Goal: Navigation & Orientation: Find specific page/section

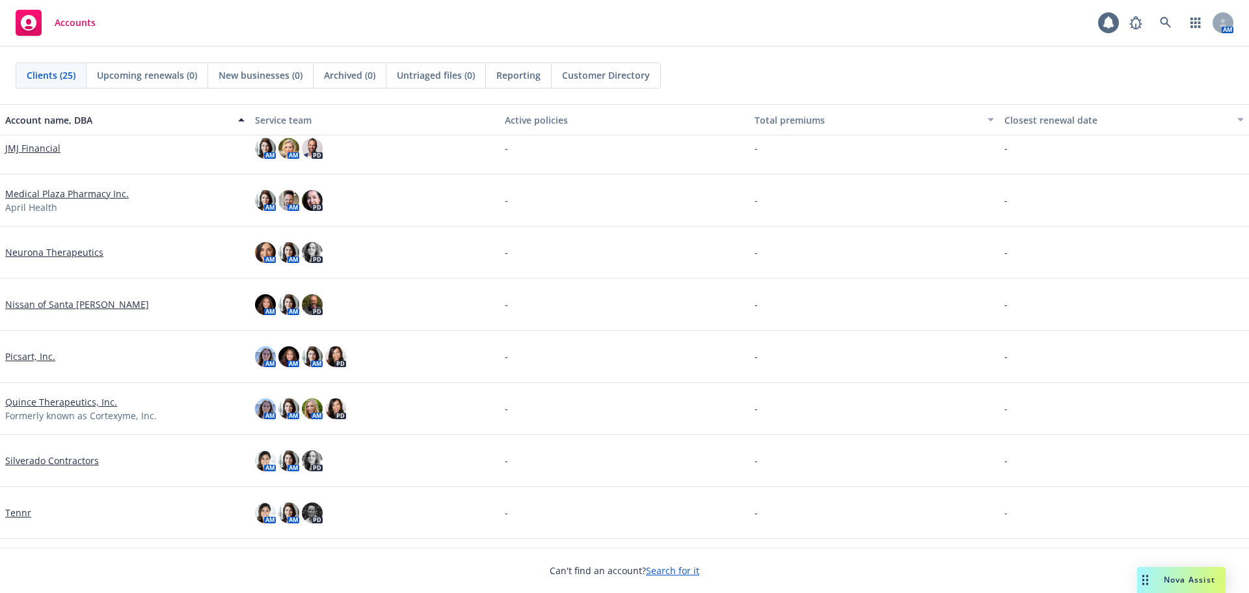
scroll to position [889, 0]
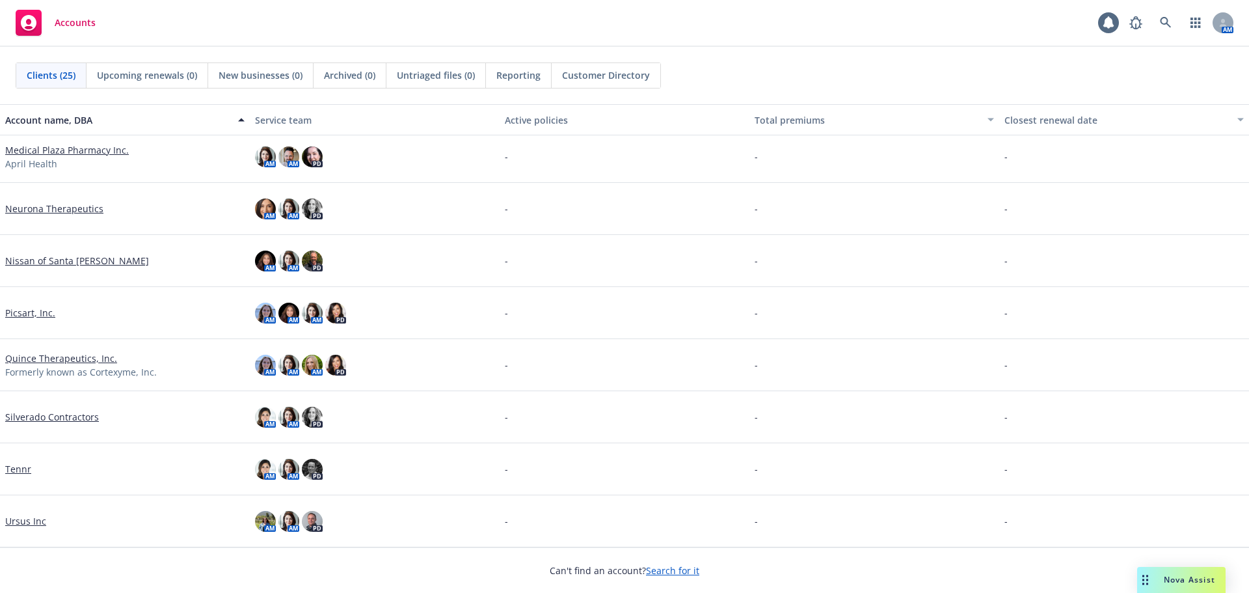
click at [33, 517] on link "Ursus Inc" at bounding box center [25, 521] width 41 height 14
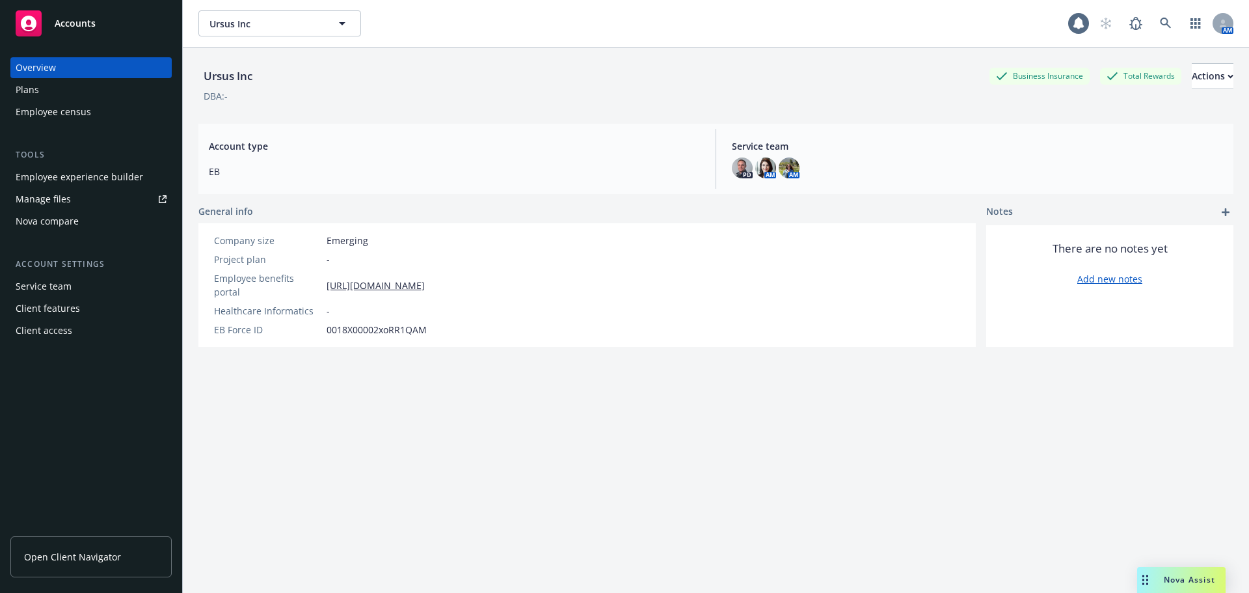
click at [86, 183] on div "Employee experience builder" at bounding box center [80, 177] width 128 height 21
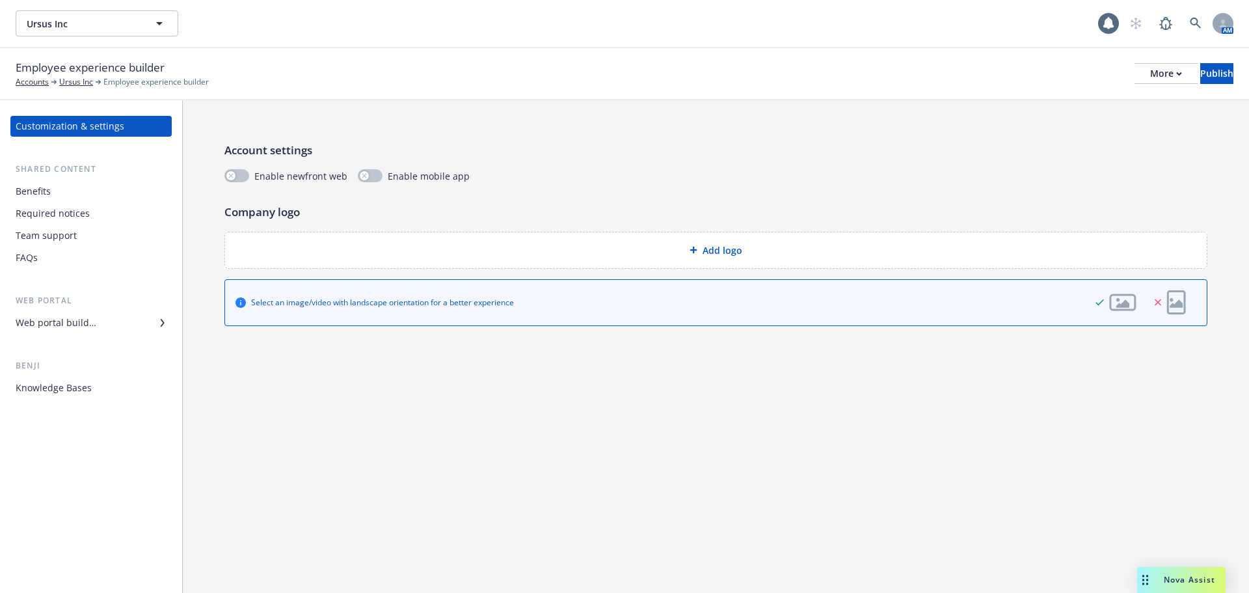
click at [40, 200] on div "Benefits" at bounding box center [33, 191] width 35 height 21
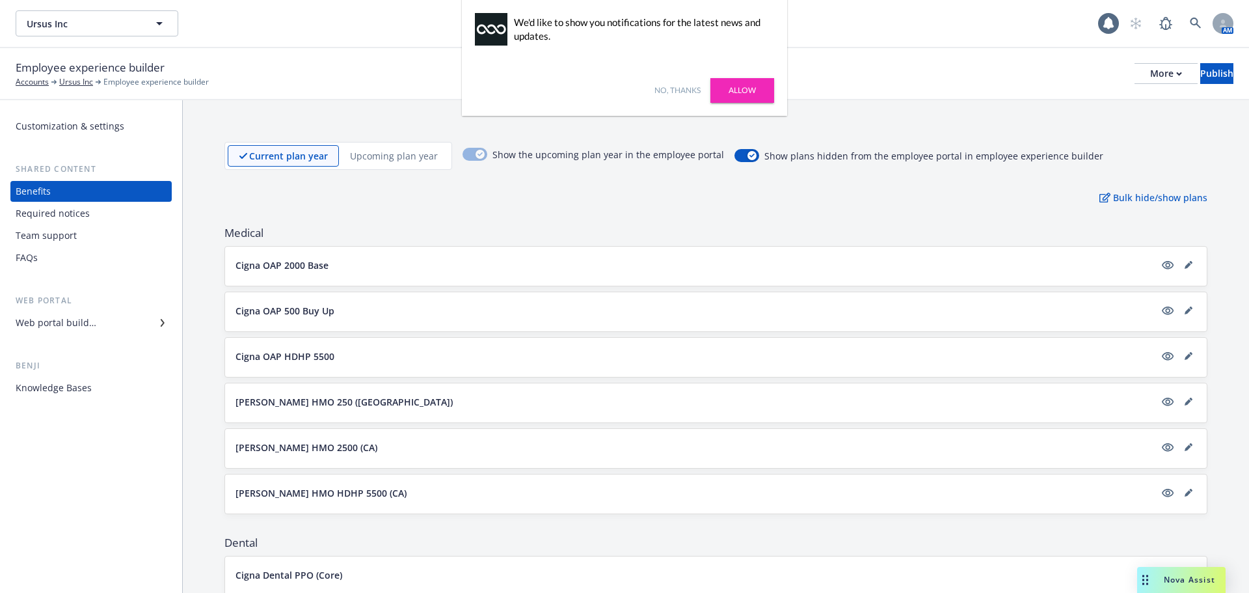
click at [40, 214] on div "Required notices" at bounding box center [53, 213] width 74 height 21
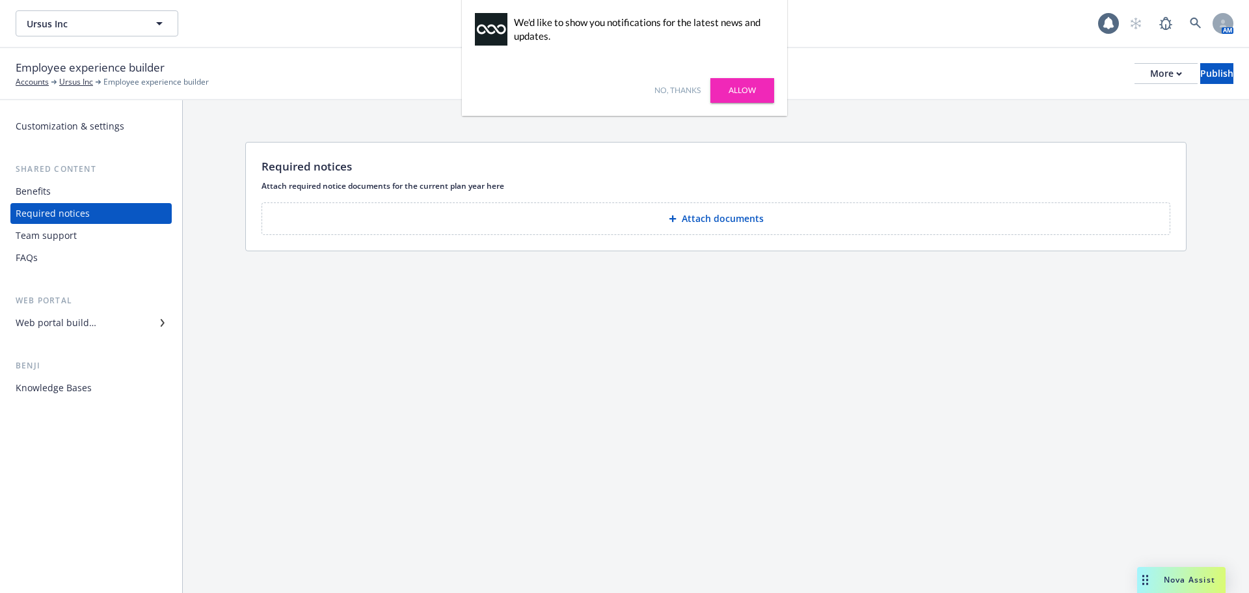
click at [42, 327] on div "Web portal builder" at bounding box center [56, 322] width 81 height 21
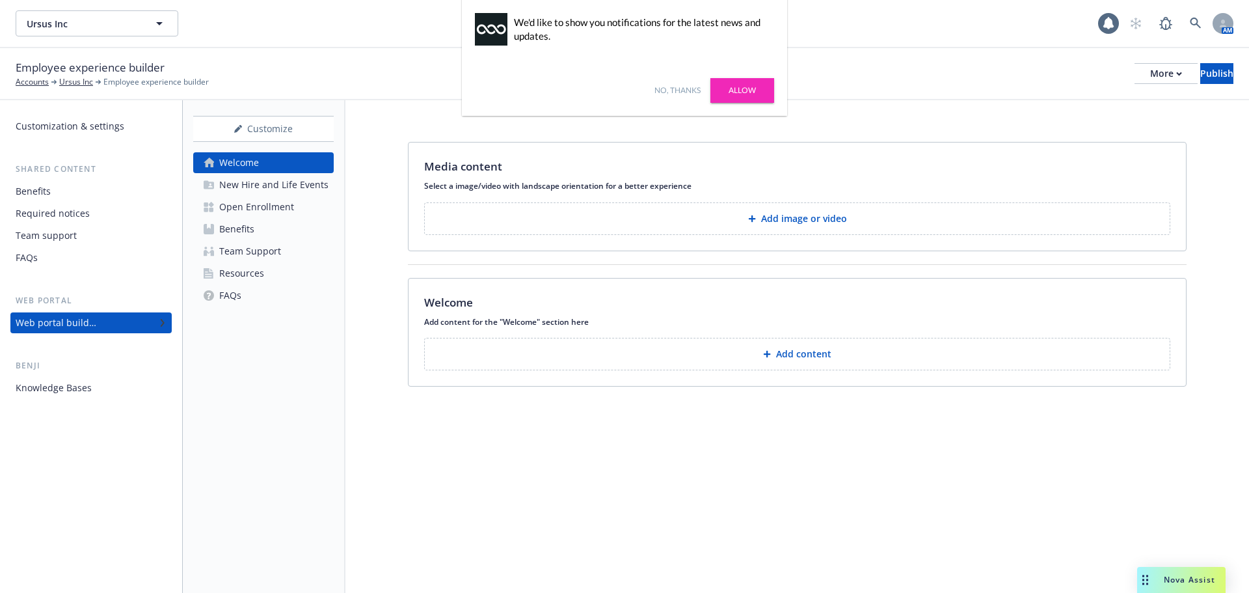
click at [42, 377] on div "Benji Knowledge Bases" at bounding box center [90, 378] width 161 height 39
click at [42, 388] on div "Knowledge Bases" at bounding box center [54, 387] width 76 height 21
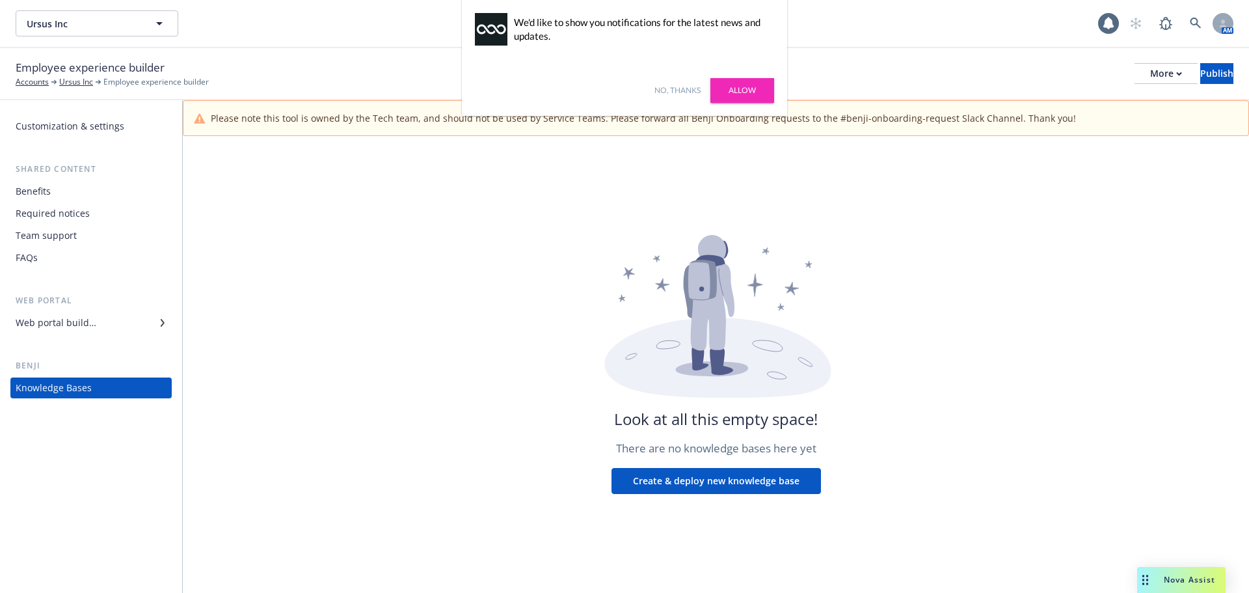
click at [95, 315] on div "Web portal builder" at bounding box center [56, 322] width 81 height 21
